Goal: Information Seeking & Learning: Find specific fact

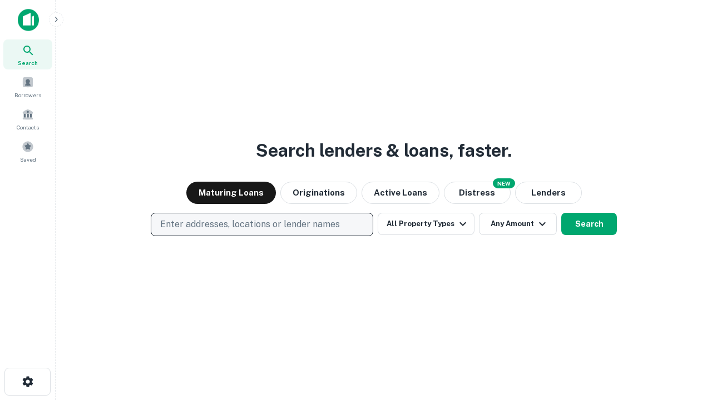
click at [261, 225] on p "Enter addresses, locations or lender names" at bounding box center [250, 224] width 180 height 13
type input "**********"
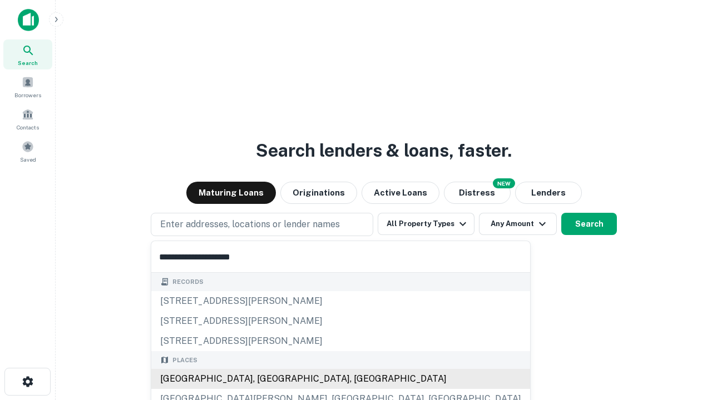
click at [266, 379] on div "[GEOGRAPHIC_DATA], [GEOGRAPHIC_DATA], [GEOGRAPHIC_DATA]" at bounding box center [340, 379] width 379 height 20
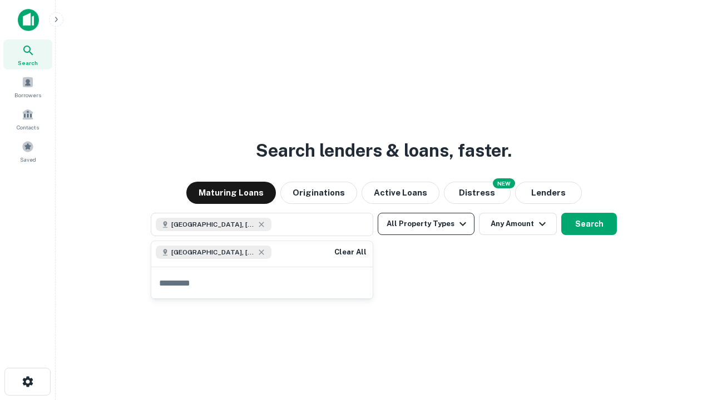
click at [426, 224] on button "All Property Types" at bounding box center [425, 224] width 97 height 22
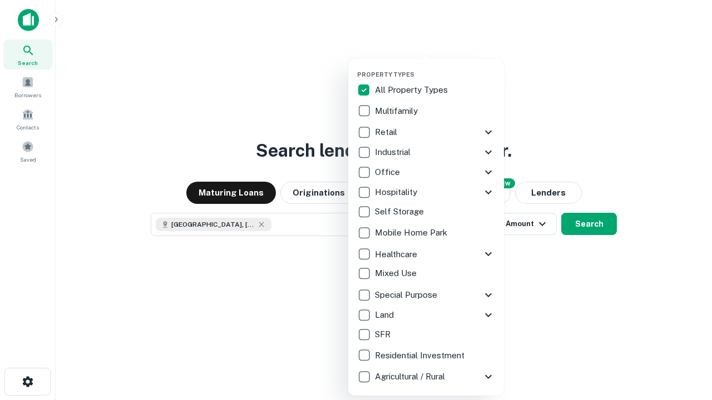
click at [435, 67] on button "button" at bounding box center [435, 67] width 156 height 1
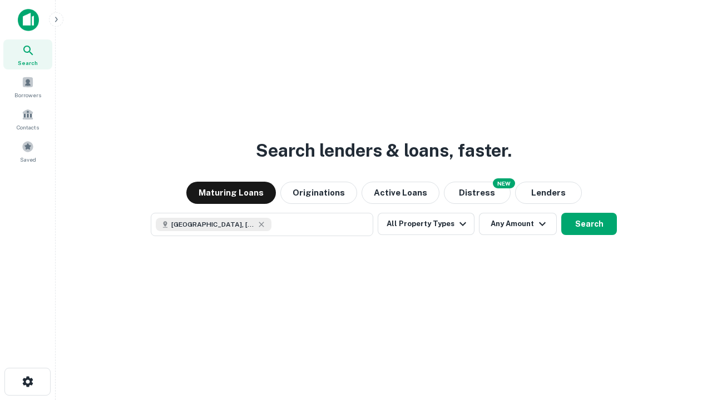
scroll to position [18, 0]
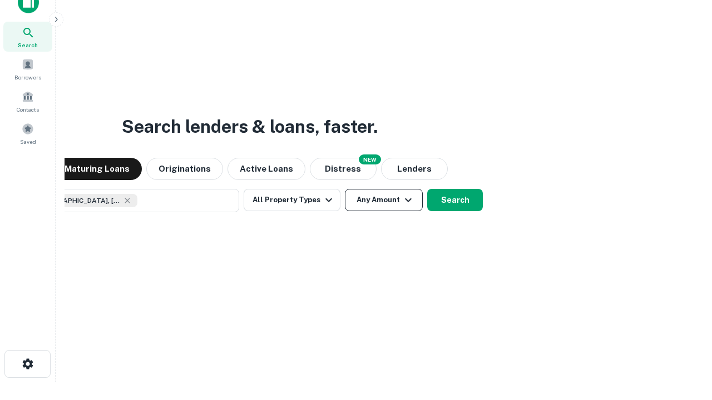
click at [345, 189] on button "Any Amount" at bounding box center [384, 200] width 78 height 22
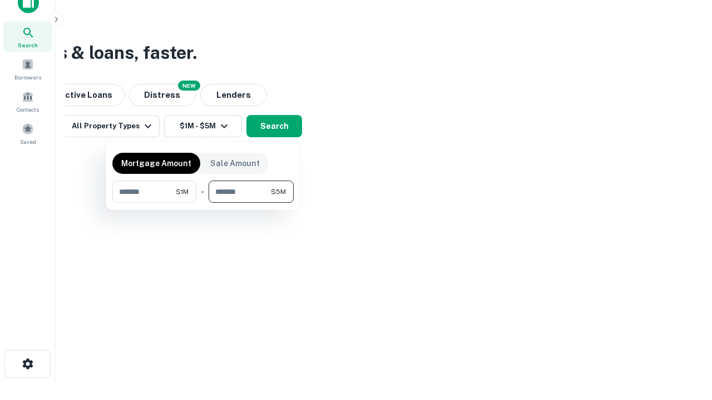
type input "*******"
click at [203, 203] on button "button" at bounding box center [202, 203] width 181 height 1
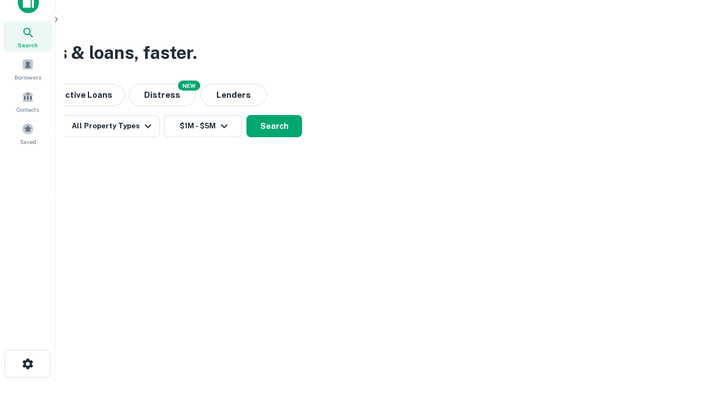
scroll to position [18, 0]
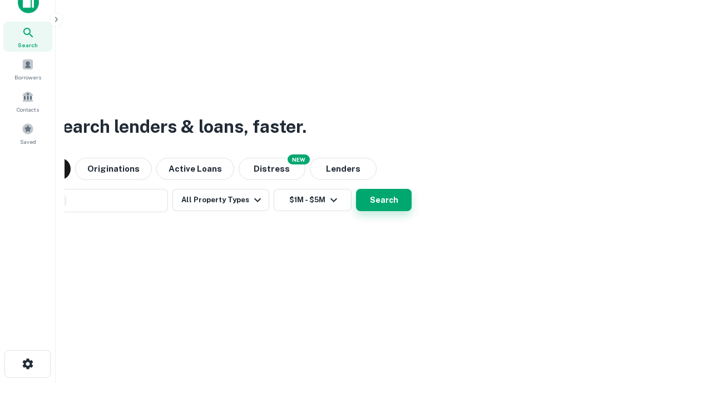
click at [356, 189] on button "Search" at bounding box center [384, 200] width 56 height 22
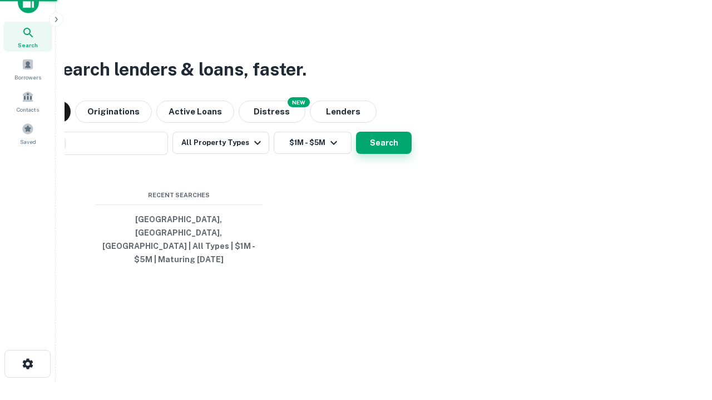
scroll to position [36, 315]
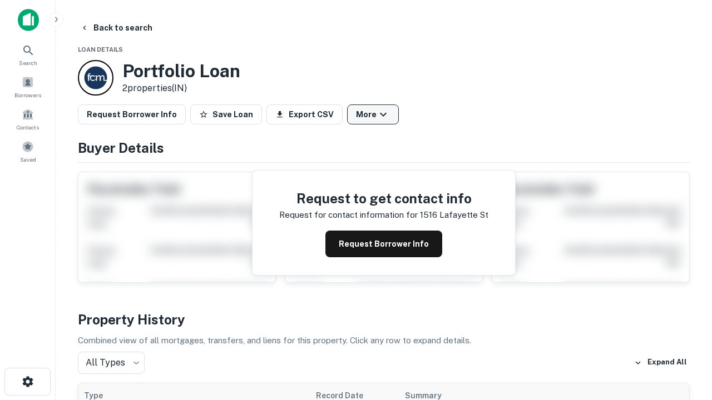
click at [372, 115] on button "More" at bounding box center [373, 115] width 52 height 20
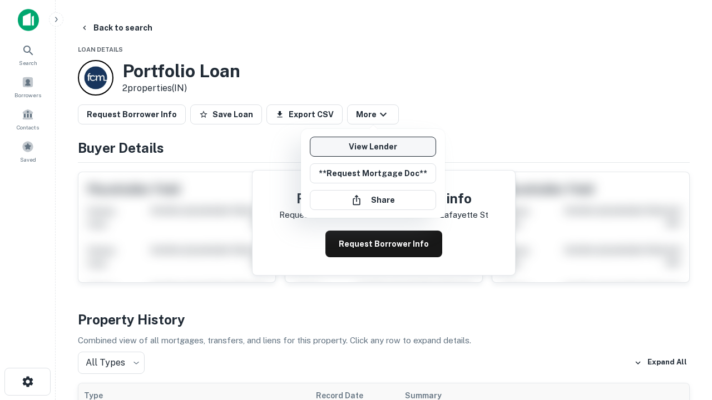
click at [372, 147] on link "View Lender" at bounding box center [373, 147] width 126 height 20
